Goal: Ask a question

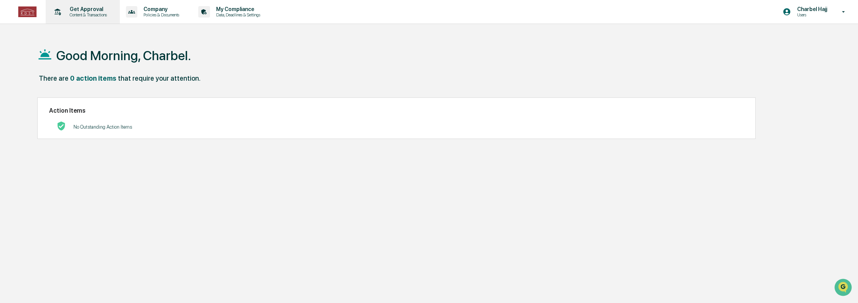
click at [100, 10] on p "Get Approval" at bounding box center [87, 9] width 47 height 6
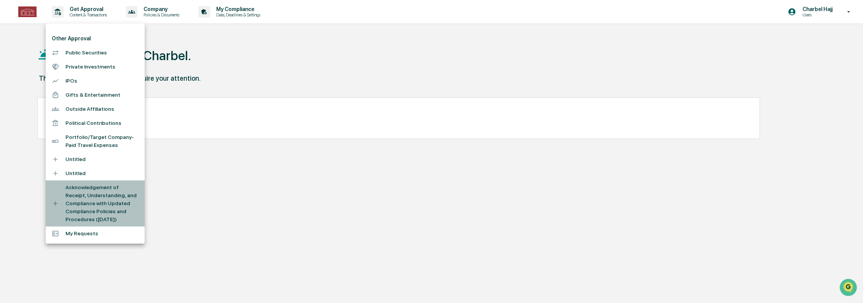
click at [104, 200] on li "Acknowledgement of Receipt, Understanding, and Compliance with Updated Complian…" at bounding box center [95, 203] width 99 height 46
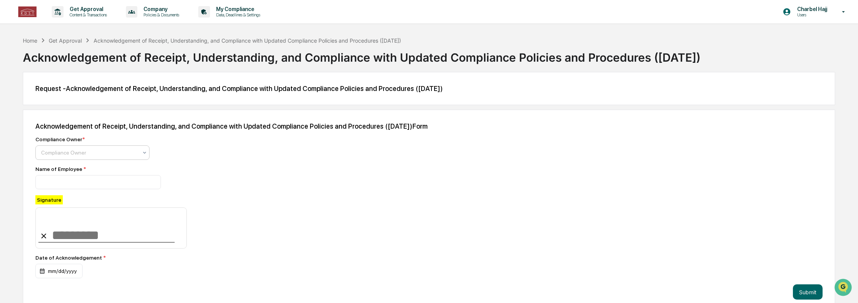
click at [96, 155] on div at bounding box center [89, 153] width 97 height 8
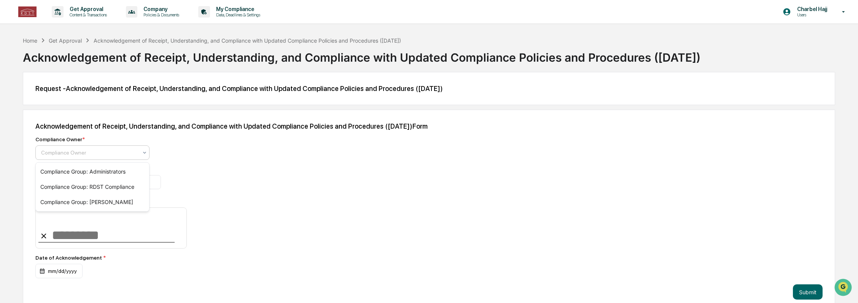
click at [176, 175] on div "Name of Employee *" at bounding box center [168, 177] width 266 height 23
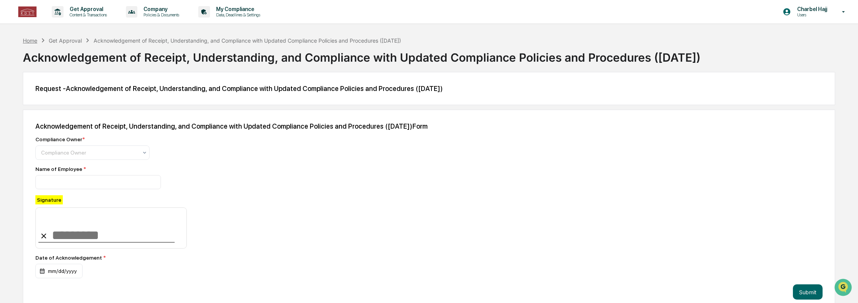
click at [30, 41] on div "Home" at bounding box center [30, 40] width 14 height 6
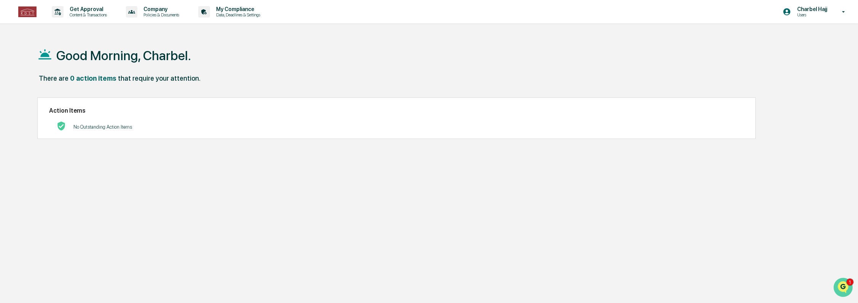
click at [846, 292] on icon "Open customer support" at bounding box center [843, 296] width 19 height 19
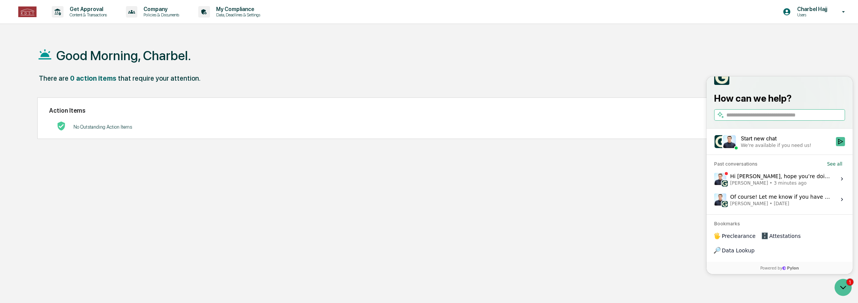
click at [797, 186] on span "[PERSON_NAME] • 3 minutes ago" at bounding box center [780, 183] width 101 height 6
click at [714, 179] on button "View issue" at bounding box center [714, 179] width 0 height 0
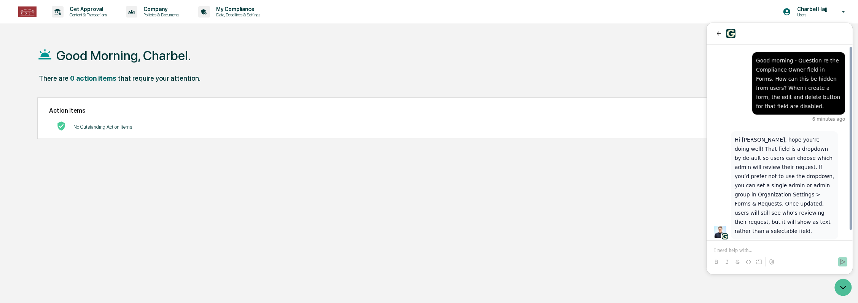
scroll to position [8, 0]
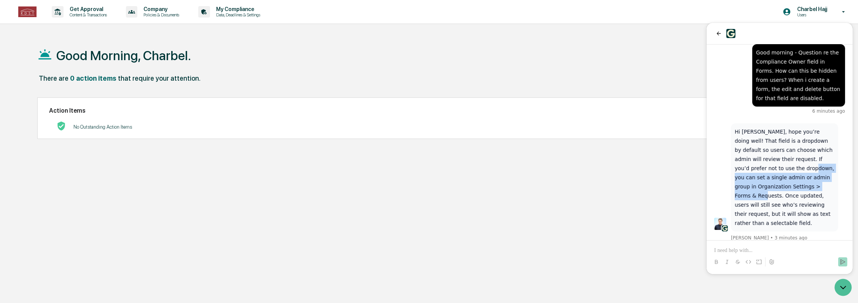
drag, startPoint x: 761, startPoint y: 169, endPoint x: 778, endPoint y: 185, distance: 23.7
click at [778, 185] on p "Hi [PERSON_NAME], hope you’re doing well! That field is a dropdown by default s…" at bounding box center [785, 177] width 100 height 100
drag, startPoint x: 778, startPoint y: 185, endPoint x: 766, endPoint y: 215, distance: 31.7
click at [766, 215] on p "Hi [PERSON_NAME], hope you’re doing well! That field is a dropdown by default s…" at bounding box center [785, 177] width 100 height 100
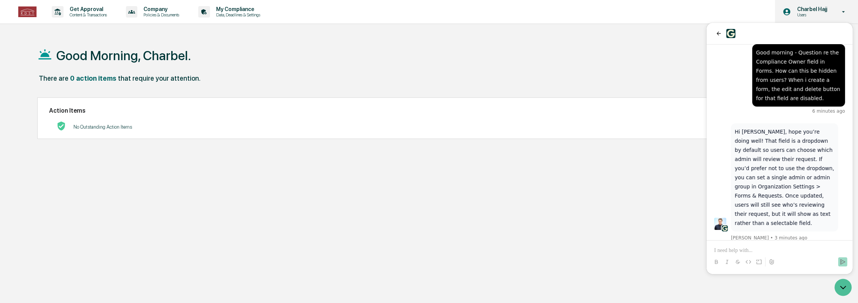
click at [831, 11] on p "Charbel Hajj" at bounding box center [811, 9] width 40 height 6
drag, startPoint x: 847, startPoint y: 285, endPoint x: 970, endPoint y: 492, distance: 240.2
click at [847, 285] on icon "Open customer support" at bounding box center [848, 287] width 19 height 19
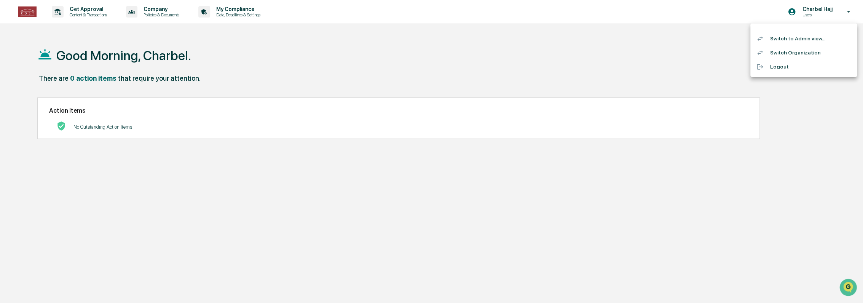
click at [808, 54] on li "Switch Organization" at bounding box center [803, 53] width 107 height 14
